Goal: Information Seeking & Learning: Learn about a topic

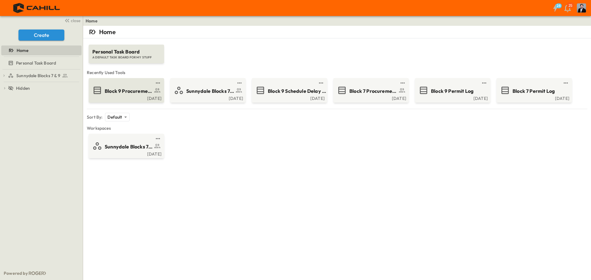
click at [116, 91] on span "Block 9 Procurement Log" at bounding box center [129, 91] width 48 height 7
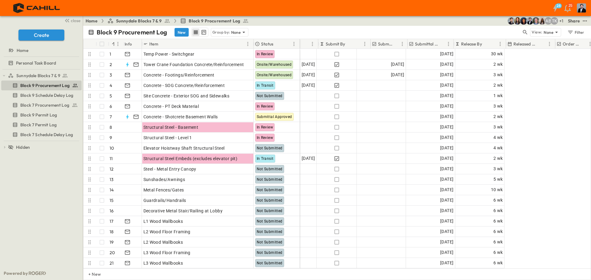
scroll to position [0, 91]
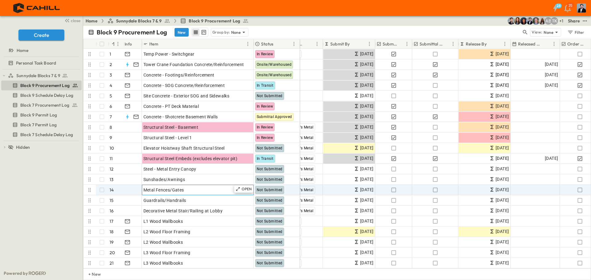
drag, startPoint x: 159, startPoint y: 190, endPoint x: 156, endPoint y: 191, distance: 3.5
click at [159, 190] on span "Metal Fences/Gates" at bounding box center [163, 190] width 41 height 6
click at [131, 191] on div at bounding box center [131, 190] width 19 height 10
click at [243, 189] on p "OPEN" at bounding box center [247, 189] width 10 height 5
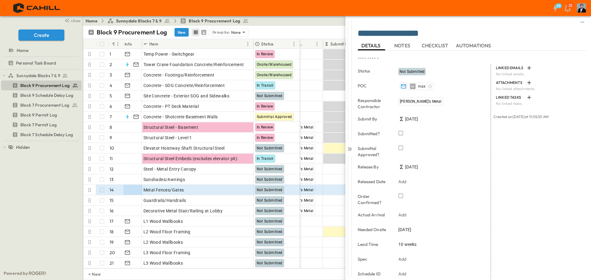
click at [403, 40] on div "**********" at bounding box center [472, 34] width 228 height 12
click at [403, 43] on span "NOTES" at bounding box center [402, 46] width 17 height 6
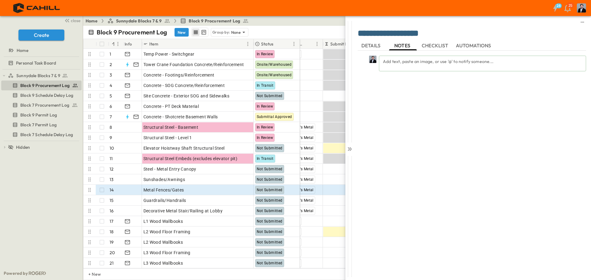
click at [434, 45] on span "CHECKLIST" at bounding box center [436, 46] width 28 height 6
click at [473, 47] on span "AUTOMATIONS" at bounding box center [474, 46] width 37 height 6
click at [403, 46] on span "NOTES" at bounding box center [402, 46] width 17 height 6
click at [370, 47] on span "DETAILS" at bounding box center [371, 46] width 20 height 6
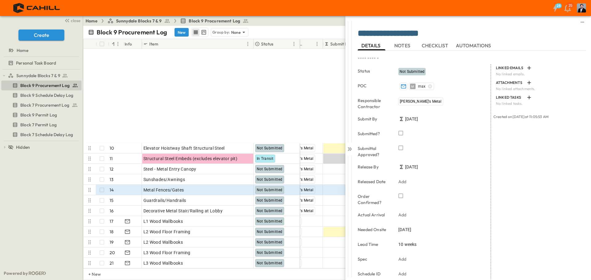
scroll to position [123, 91]
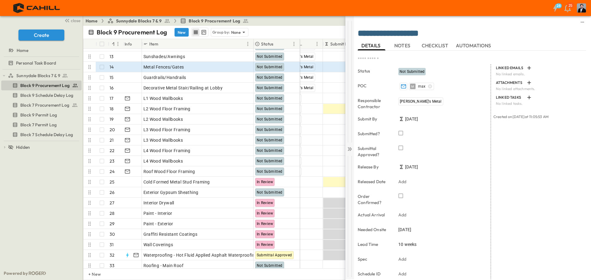
click at [348, 149] on icon at bounding box center [350, 149] width 6 height 6
